Goal: Navigation & Orientation: Find specific page/section

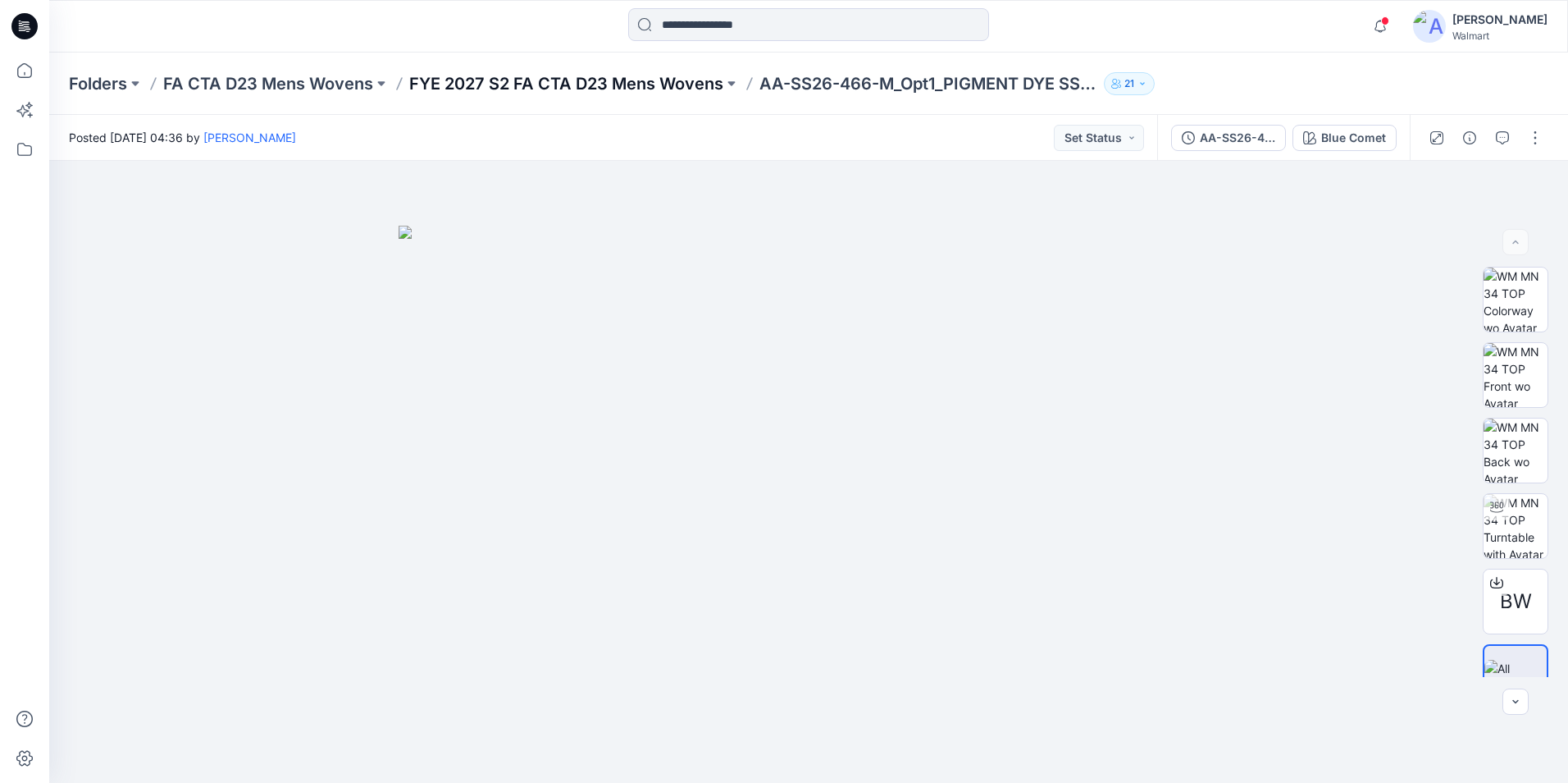
click at [539, 92] on p "FYE 2027 S2 FA CTA D23 Mens Wovens" at bounding box center [566, 83] width 314 height 23
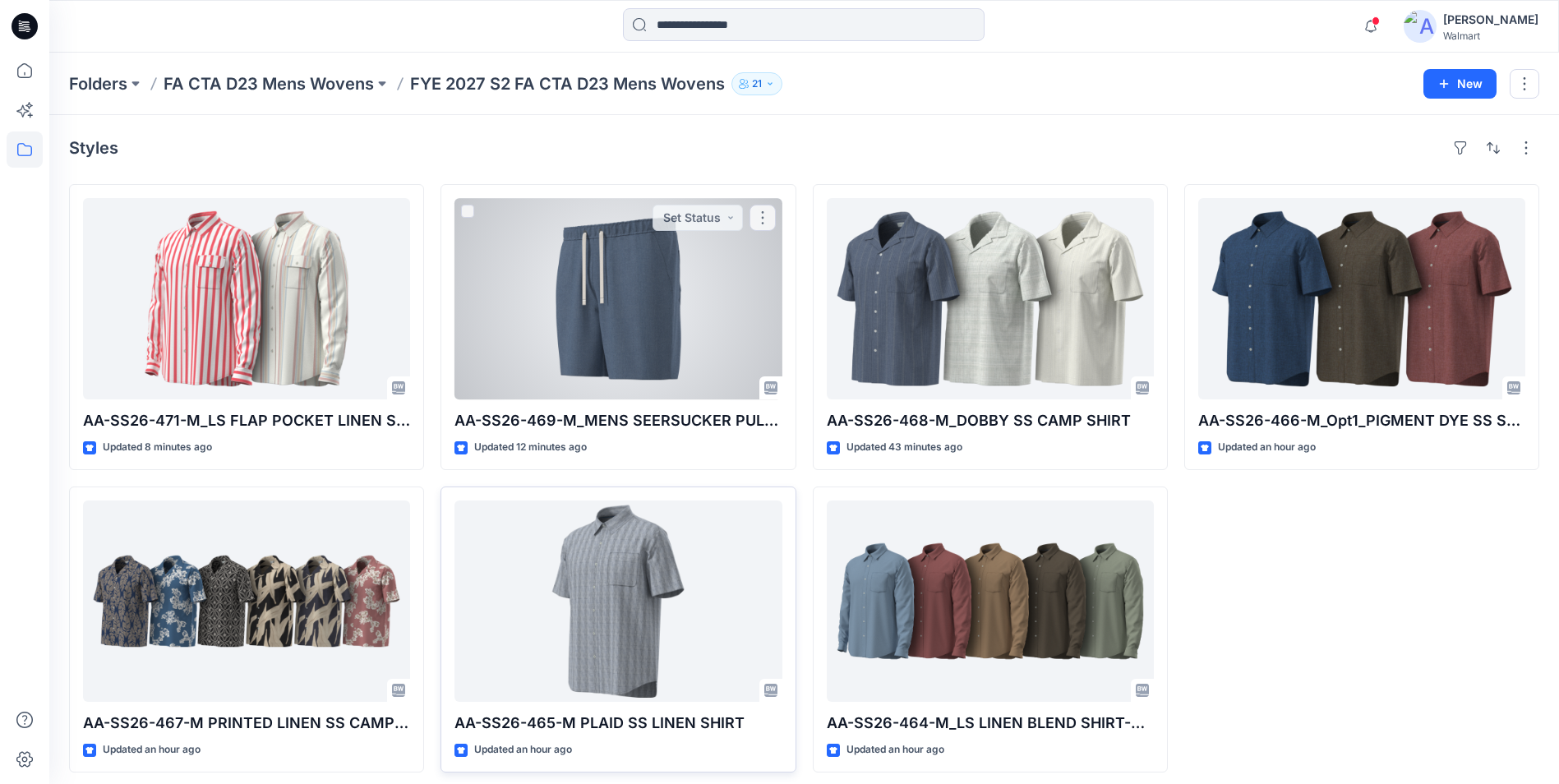
scroll to position [8, 0]
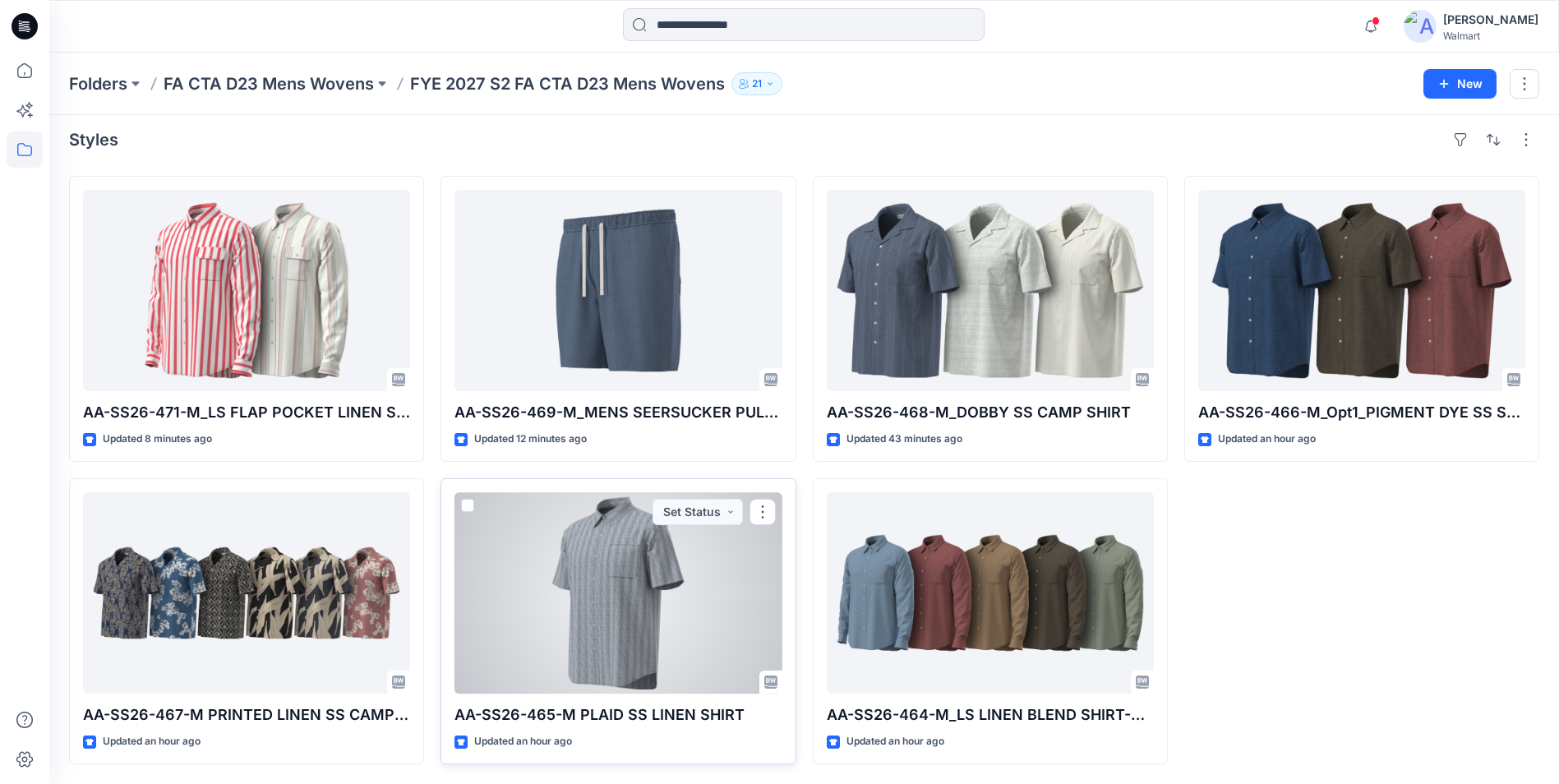
click at [528, 596] on div at bounding box center [618, 592] width 327 height 202
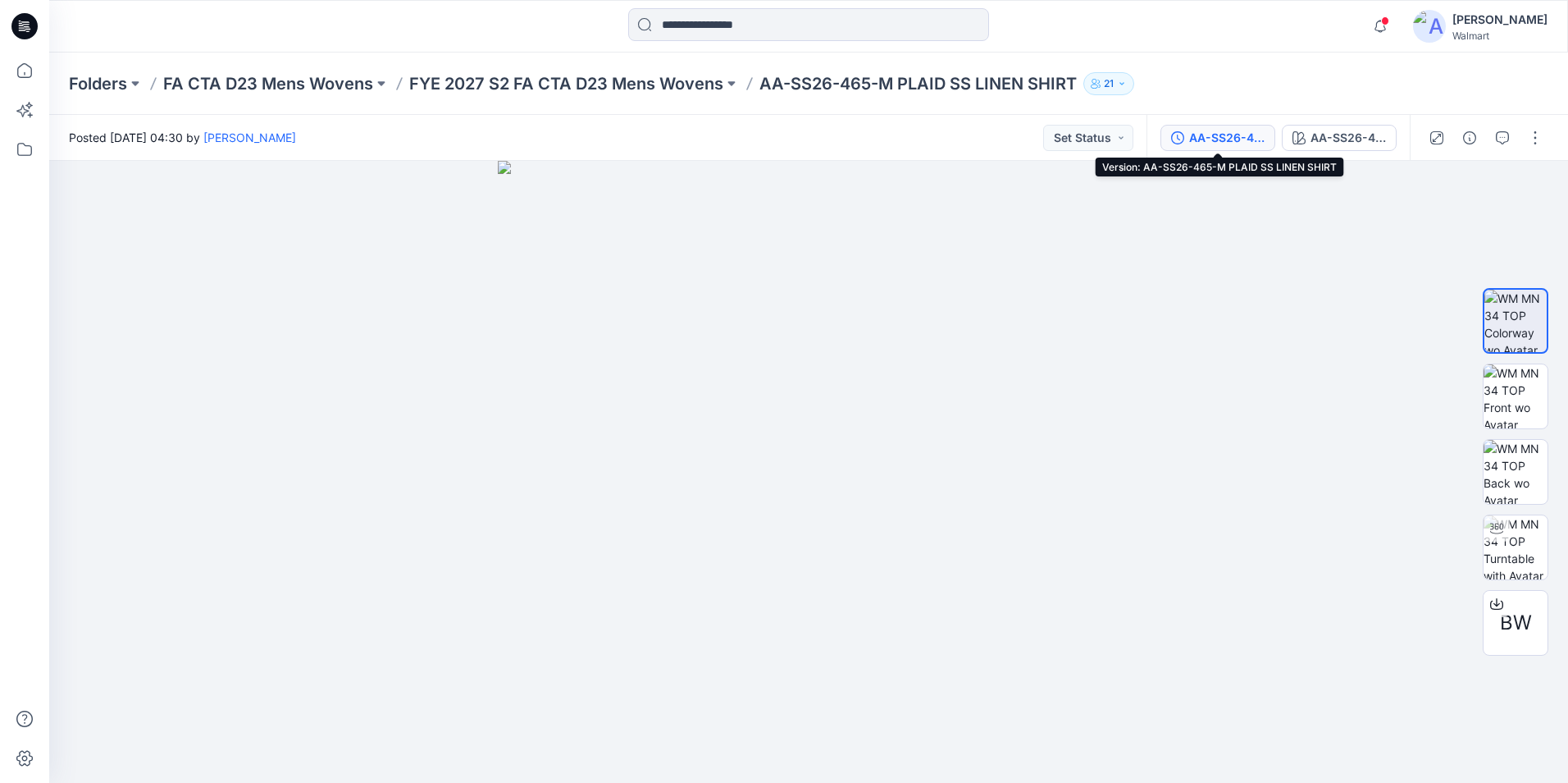
click at [1217, 136] on div "AA-SS26-465-M PLAID SS LINEN SHIRT" at bounding box center [1226, 138] width 76 height 18
